Goal: Task Accomplishment & Management: Complete application form

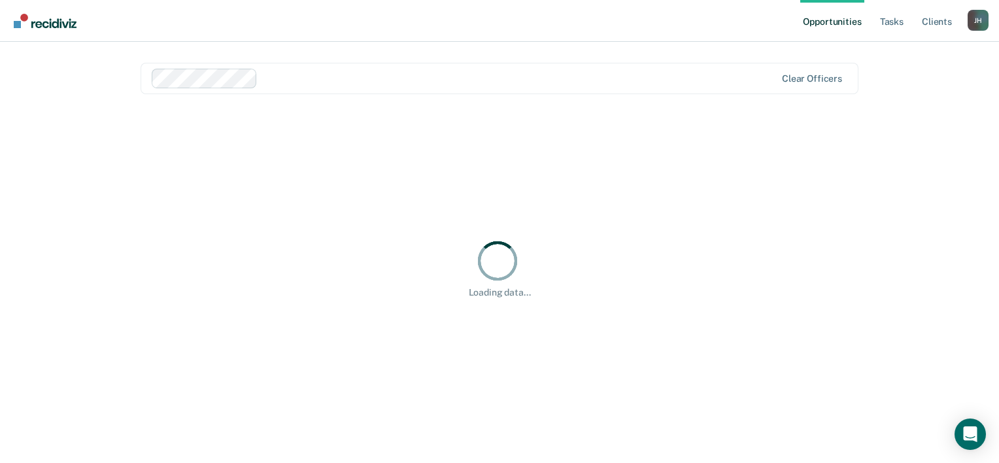
drag, startPoint x: 0, startPoint y: 0, endPoint x: 468, endPoint y: 321, distance: 567.5
click at [468, 321] on div "Loading data..." at bounding box center [500, 268] width 718 height 316
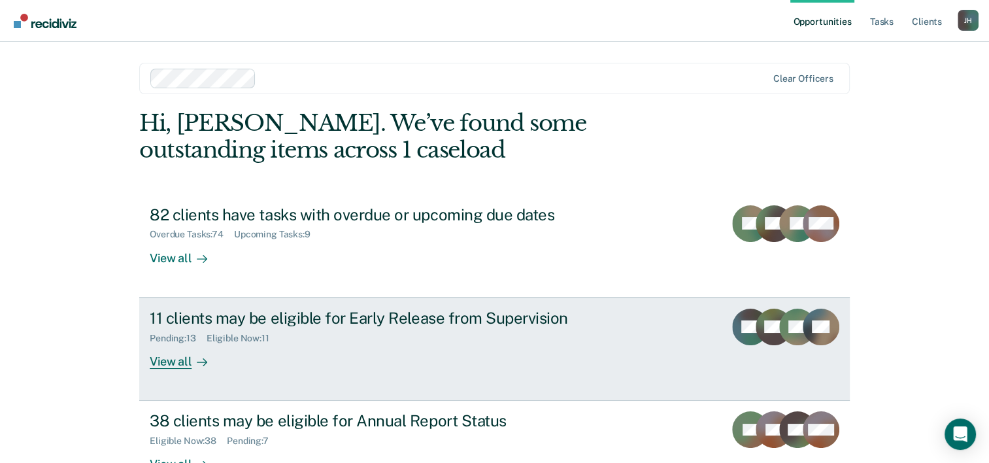
click at [200, 317] on div "11 clients may be eligible for Early Release from Supervision" at bounding box center [379, 318] width 459 height 19
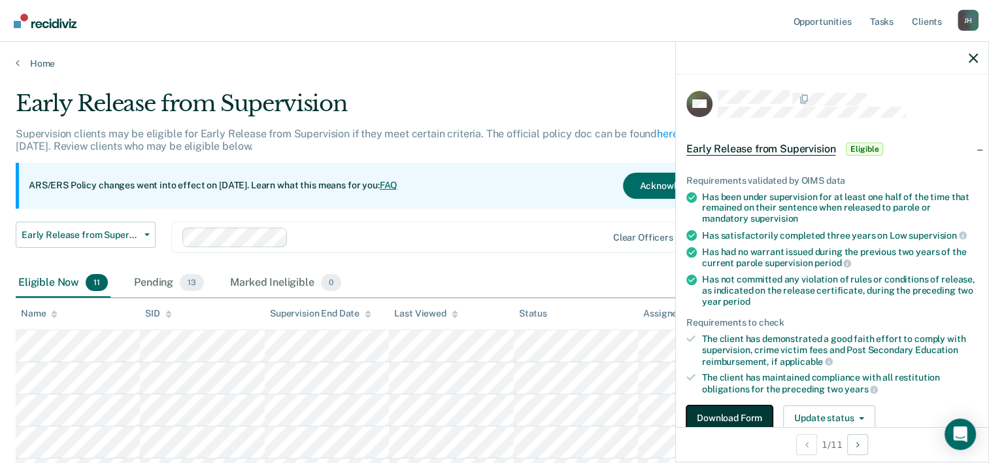
click at [718, 414] on button "Download Form" at bounding box center [729, 418] width 86 height 26
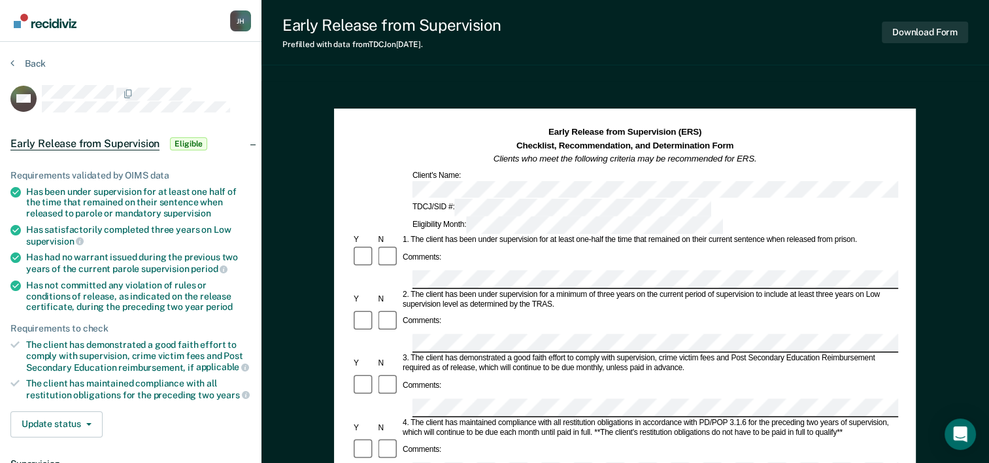
click at [432, 252] on div "Comments:" at bounding box center [422, 257] width 42 height 10
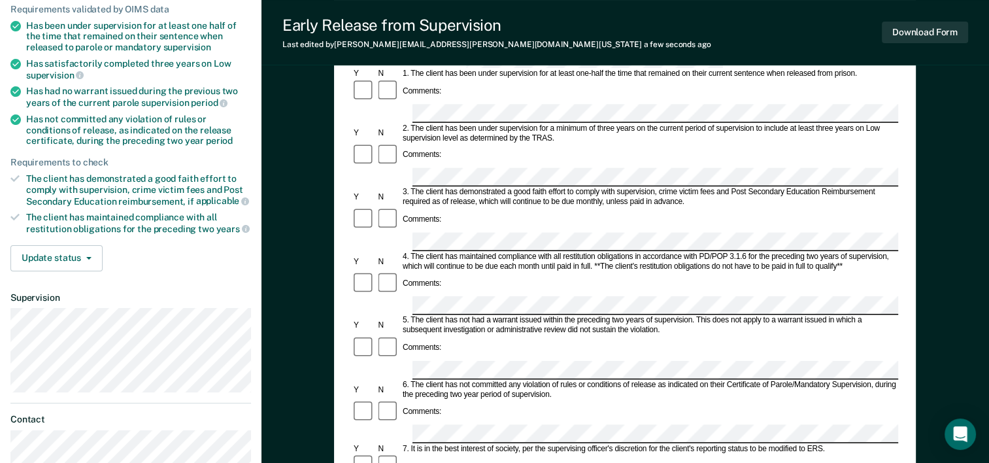
scroll to position [172, 0]
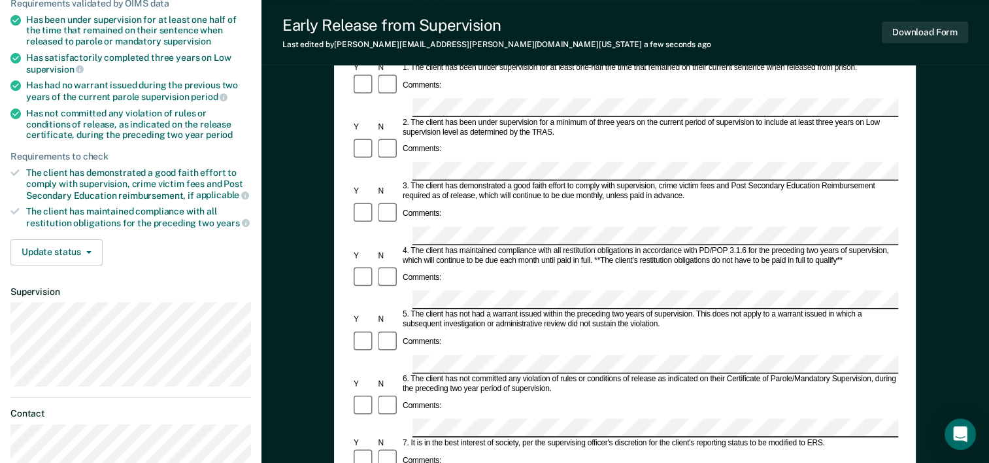
click at [448, 329] on div "Comments:" at bounding box center [625, 341] width 546 height 25
click at [419, 343] on form "Early Release from Supervision (ERS) Checklist, Recommendation, and Determinati…" at bounding box center [625, 427] width 546 height 947
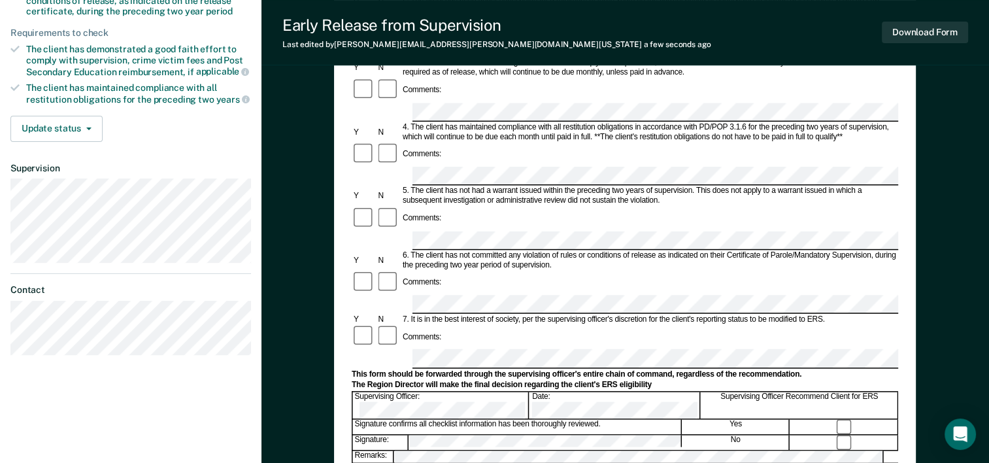
scroll to position [298, 0]
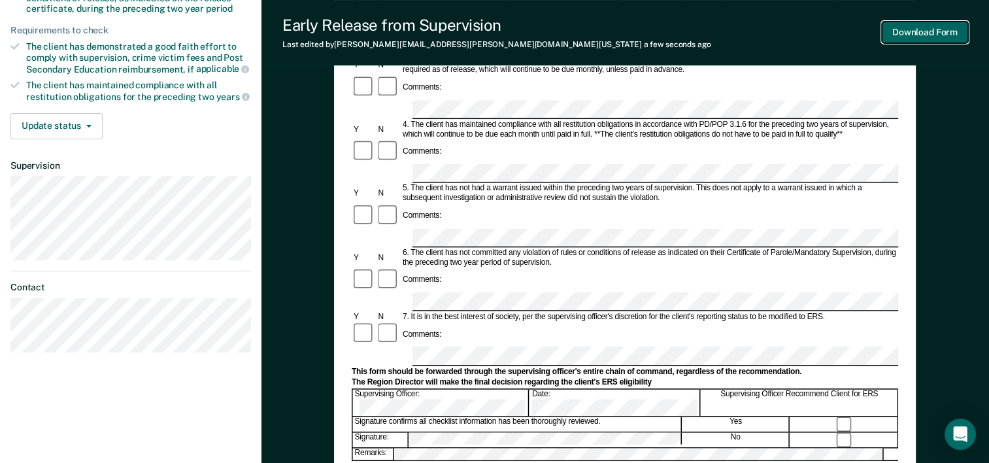
click at [910, 36] on button "Download Form" at bounding box center [925, 33] width 86 height 22
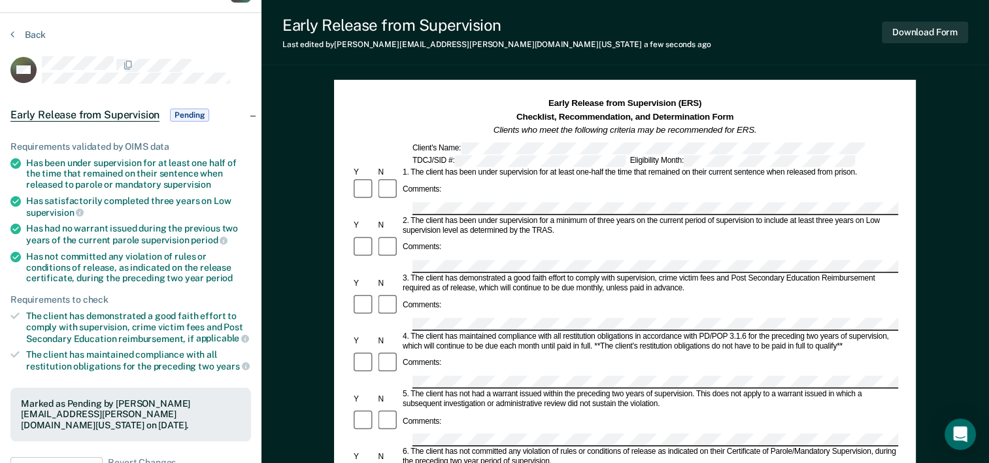
scroll to position [0, 0]
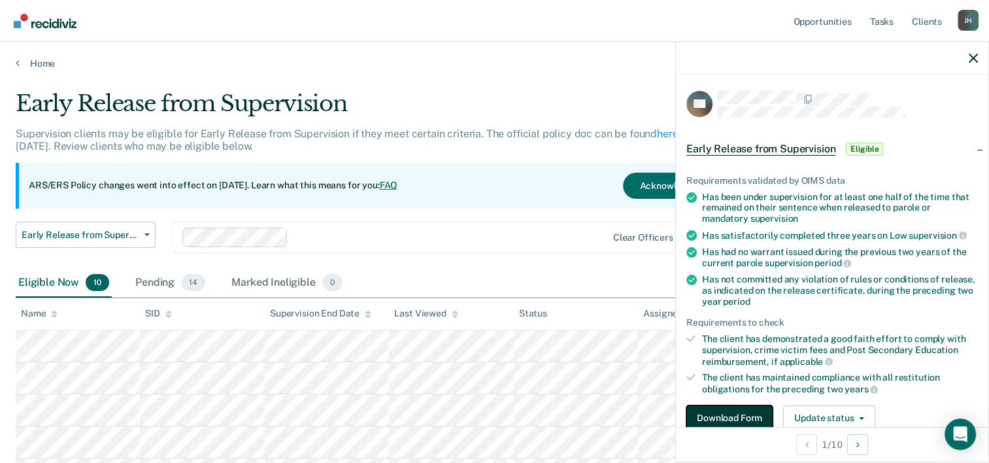
click at [709, 412] on button "Download Form" at bounding box center [729, 418] width 86 height 26
